Goal: Navigation & Orientation: Find specific page/section

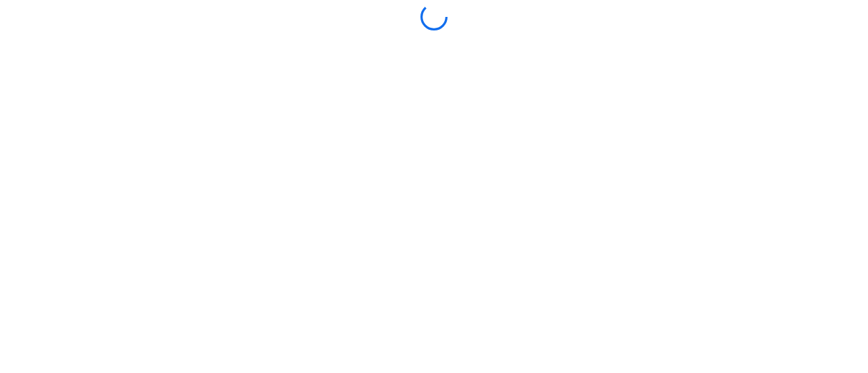
click at [591, 194] on div at bounding box center [433, 186] width 861 height 367
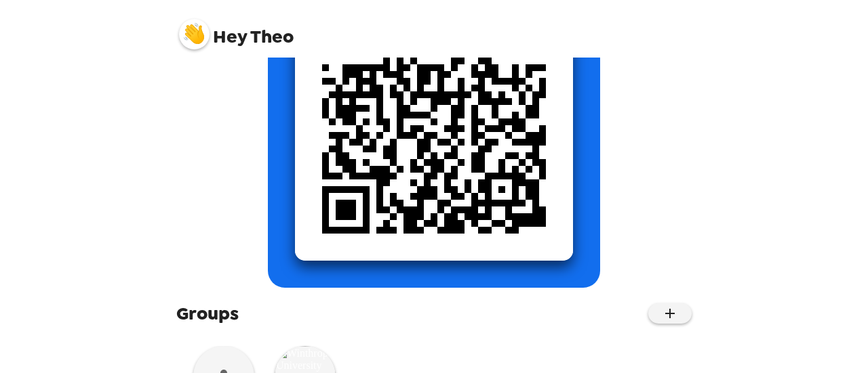
scroll to position [292, 0]
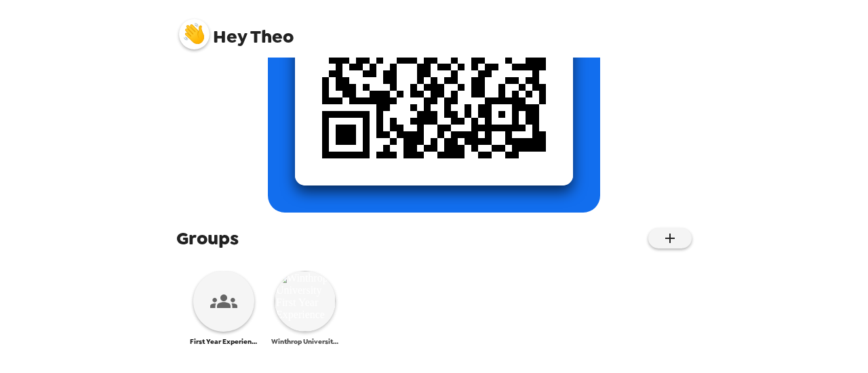
click at [315, 317] on img at bounding box center [305, 301] width 61 height 61
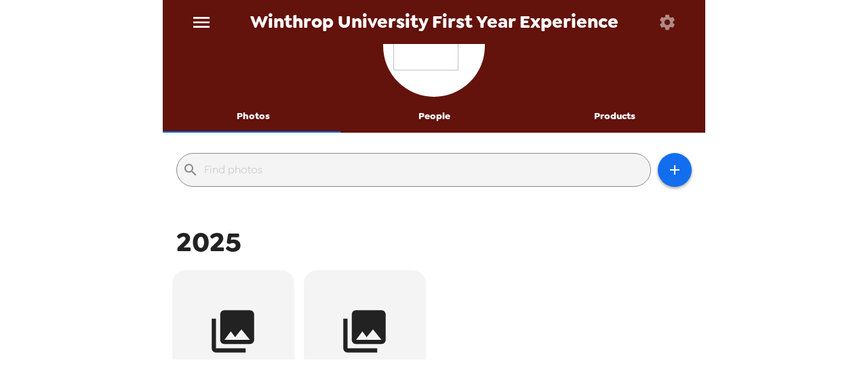
scroll to position [51, 0]
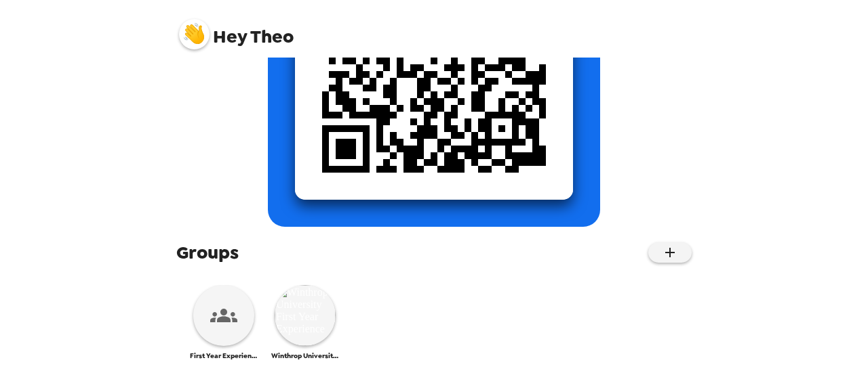
scroll to position [292, 0]
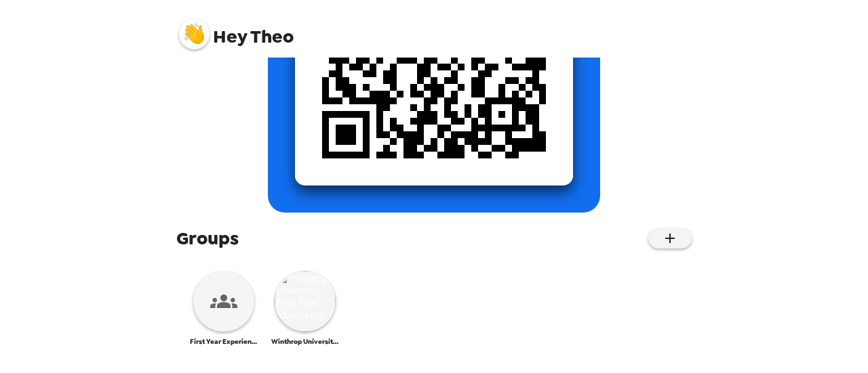
click at [216, 312] on icon at bounding box center [223, 301] width 27 height 27
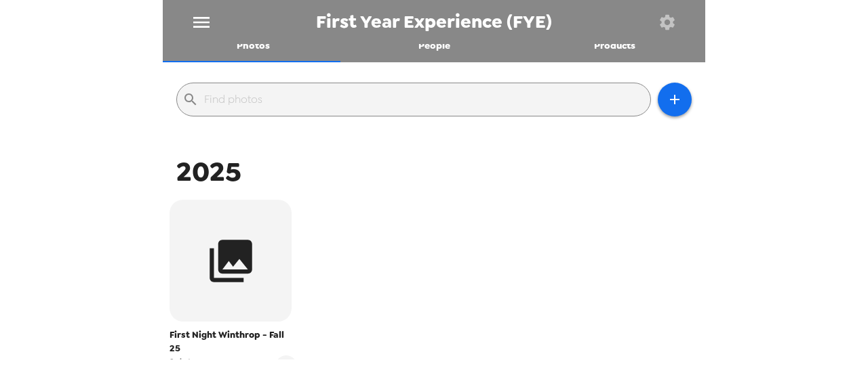
scroll to position [129, 0]
